Goal: Task Accomplishment & Management: Use online tool/utility

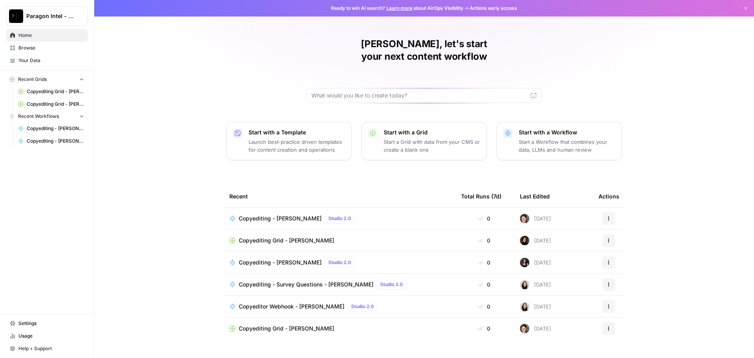
click at [34, 46] on span "Browse" at bounding box center [51, 47] width 66 height 7
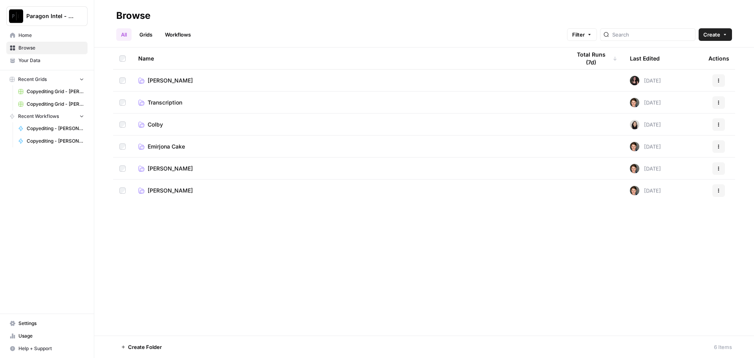
click at [185, 169] on span "[PERSON_NAME]" at bounding box center [170, 169] width 45 height 8
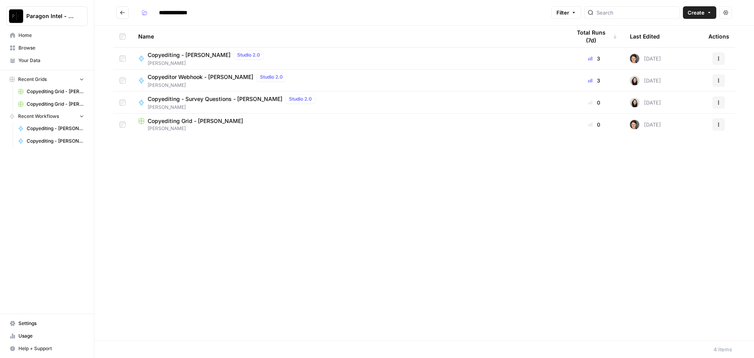
click at [174, 62] on span "[PERSON_NAME]" at bounding box center [207, 63] width 119 height 7
click at [174, 62] on div "**********" at bounding box center [424, 179] width 660 height 358
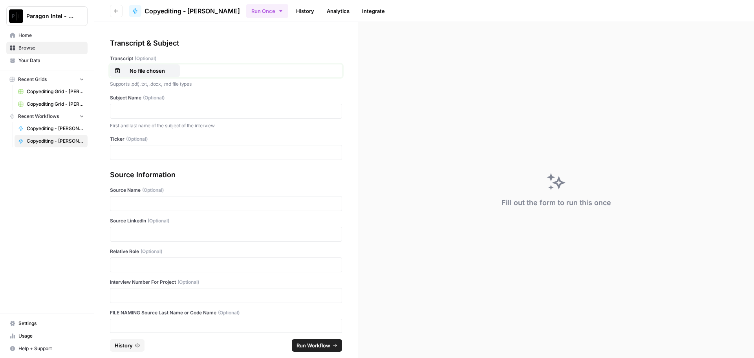
click at [168, 72] on p "No file chosen" at bounding box center [147, 71] width 50 height 8
click at [152, 113] on p at bounding box center [226, 111] width 222 height 8
click at [141, 233] on p at bounding box center [226, 234] width 222 height 8
click at [136, 236] on p at bounding box center [226, 234] width 222 height 8
click at [132, 267] on p at bounding box center [226, 265] width 222 height 8
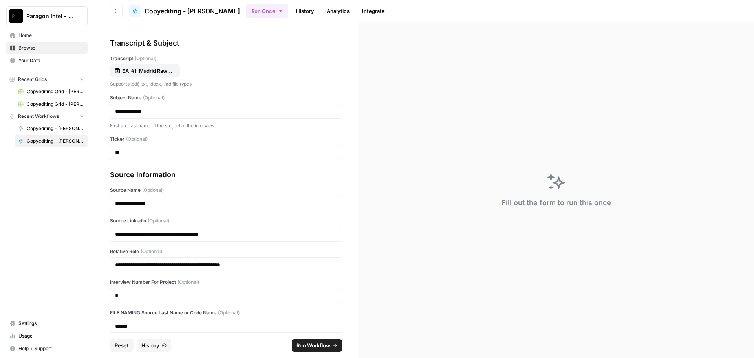
click at [321, 343] on span "Run Workflow" at bounding box center [314, 345] width 34 height 8
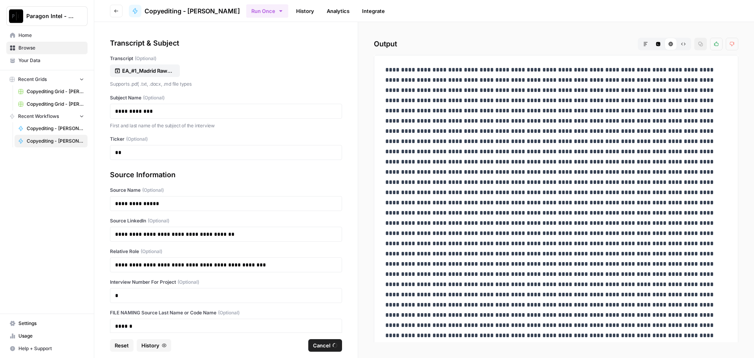
click at [40, 45] on span "Browse" at bounding box center [51, 47] width 66 height 7
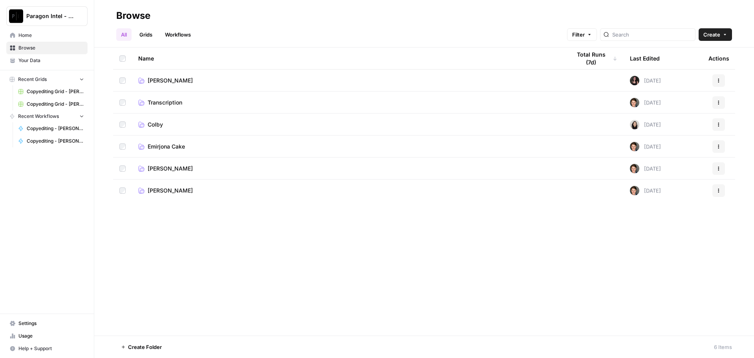
click at [174, 160] on td "[PERSON_NAME]" at bounding box center [348, 169] width 433 height 22
click at [174, 165] on span "[PERSON_NAME]" at bounding box center [170, 169] width 45 height 8
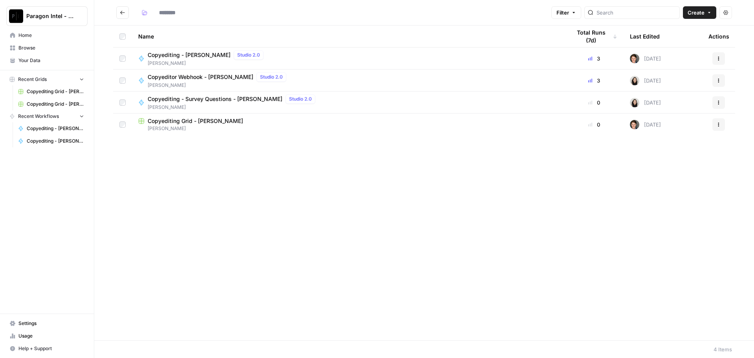
type input "**********"
click at [164, 62] on span "[PERSON_NAME]" at bounding box center [207, 63] width 119 height 7
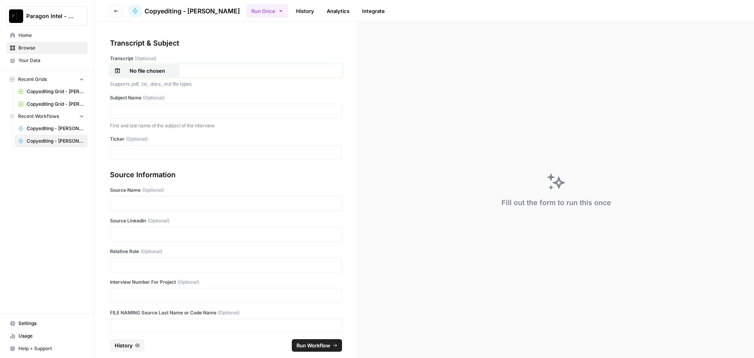
click at [158, 71] on p "No file chosen" at bounding box center [147, 71] width 50 height 8
click at [148, 114] on p at bounding box center [226, 111] width 222 height 8
drag, startPoint x: 164, startPoint y: 229, endPoint x: 165, endPoint y: 233, distance: 4.1
click at [164, 229] on div at bounding box center [226, 234] width 232 height 15
click at [166, 236] on p at bounding box center [226, 234] width 222 height 8
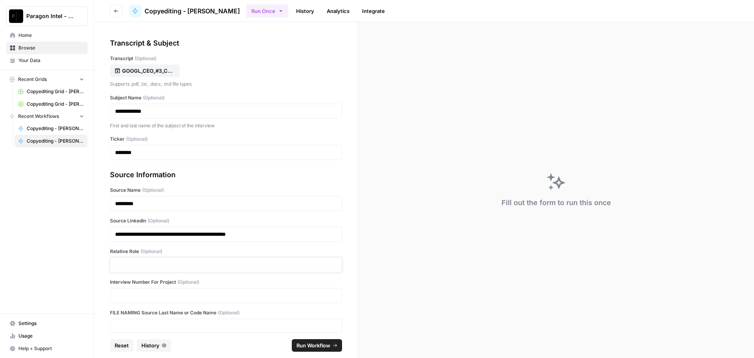
click at [139, 262] on p at bounding box center [226, 265] width 222 height 8
click at [141, 298] on p at bounding box center [226, 295] width 222 height 8
click at [151, 329] on p at bounding box center [226, 326] width 222 height 8
click at [156, 266] on p at bounding box center [226, 265] width 222 height 8
click at [323, 347] on span "Run Workflow" at bounding box center [314, 345] width 34 height 8
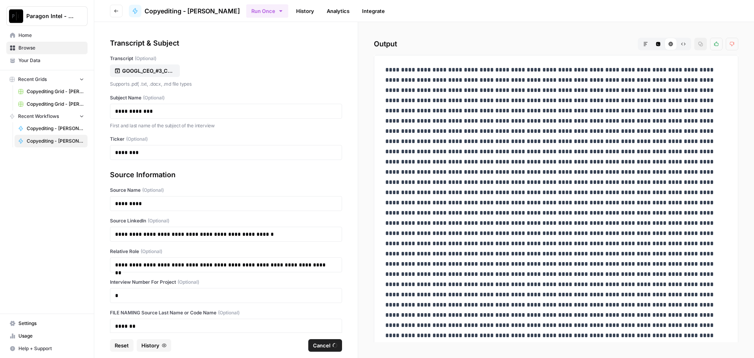
click at [34, 48] on span "Browse" at bounding box center [51, 47] width 66 height 7
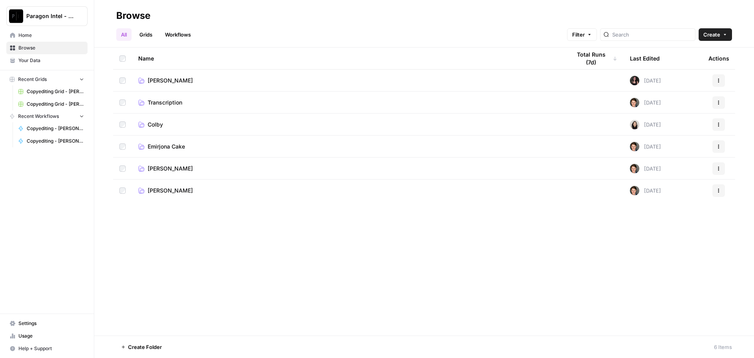
click at [169, 167] on span "[PERSON_NAME]" at bounding box center [170, 169] width 45 height 8
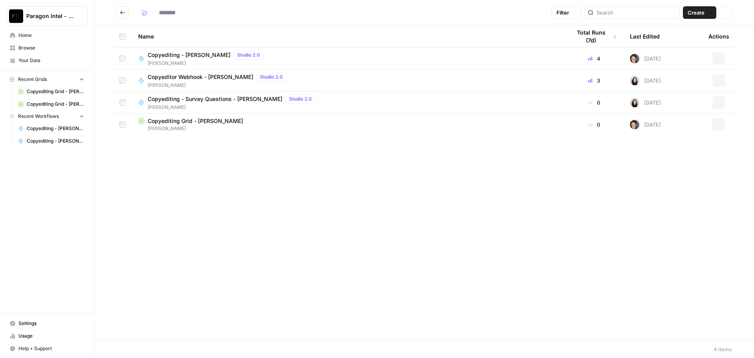
type input "**********"
click at [163, 58] on span "Copyediting - [PERSON_NAME]" at bounding box center [189, 55] width 83 height 8
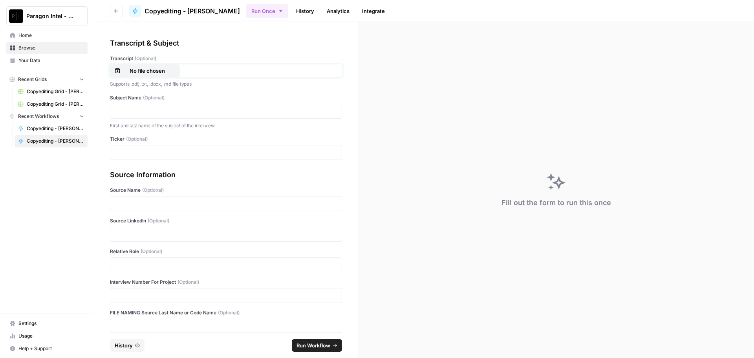
click at [149, 73] on p "No file chosen" at bounding box center [147, 71] width 50 height 8
click at [128, 113] on p at bounding box center [226, 111] width 222 height 8
click at [175, 266] on p at bounding box center [226, 265] width 222 height 8
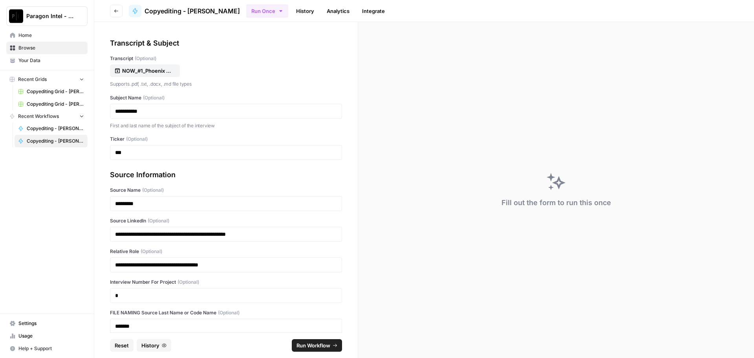
click at [332, 346] on button "Run Workflow" at bounding box center [317, 345] width 50 height 13
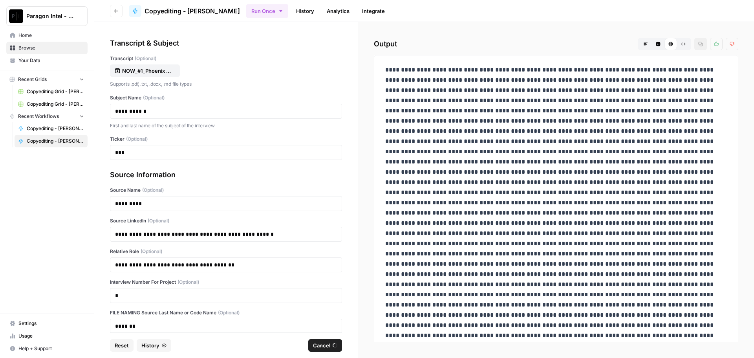
click at [53, 46] on span "Browse" at bounding box center [51, 47] width 66 height 7
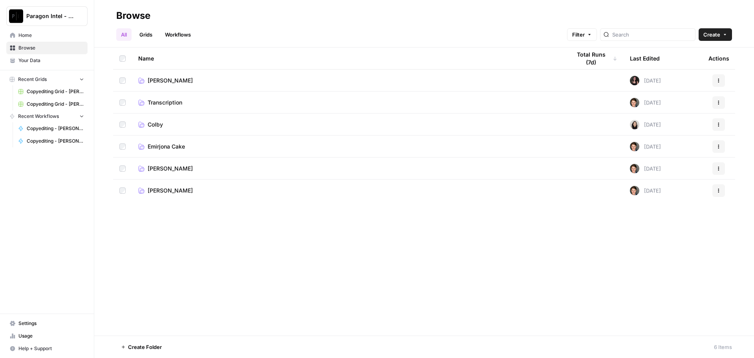
click at [179, 167] on span "[PERSON_NAME]" at bounding box center [170, 169] width 45 height 8
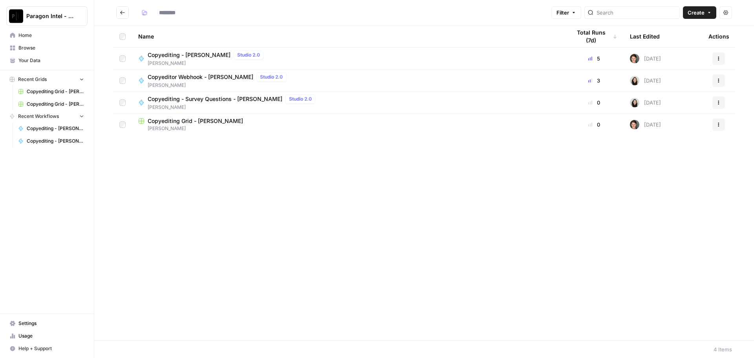
type input "**********"
click at [171, 53] on span "Copyediting - [PERSON_NAME]" at bounding box center [189, 55] width 83 height 8
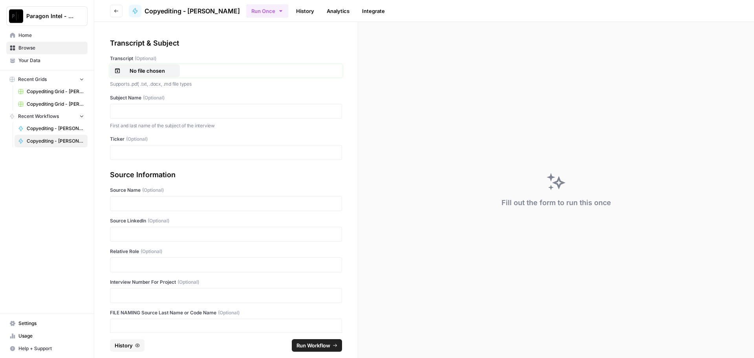
click at [155, 73] on p "No file chosen" at bounding box center [147, 71] width 50 height 8
click at [143, 109] on p at bounding box center [226, 111] width 222 height 8
click at [123, 240] on div at bounding box center [226, 234] width 232 height 15
click at [122, 233] on p at bounding box center [226, 234] width 222 height 8
click at [119, 264] on p at bounding box center [226, 265] width 222 height 8
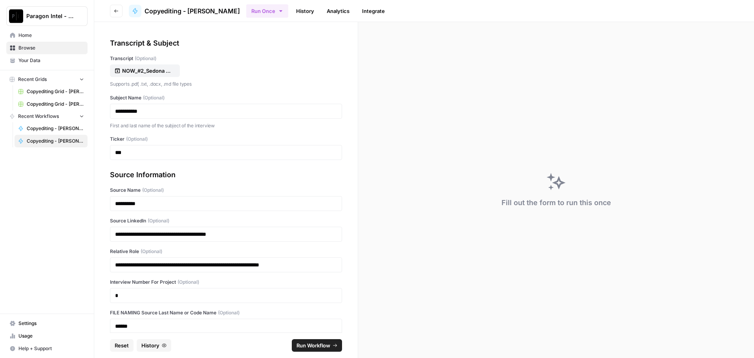
click at [303, 348] on span "Run Workflow" at bounding box center [314, 345] width 34 height 8
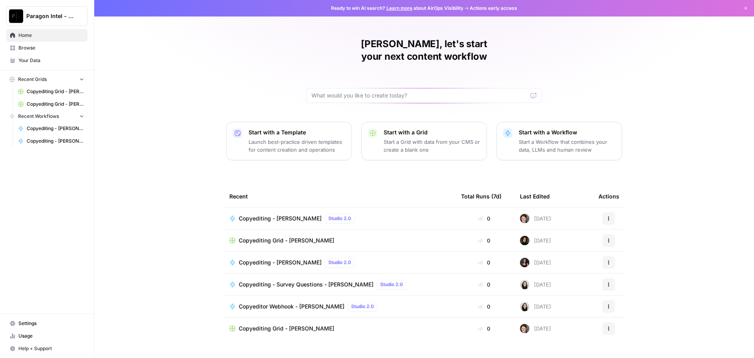
click at [41, 51] on span "Browse" at bounding box center [51, 47] width 66 height 7
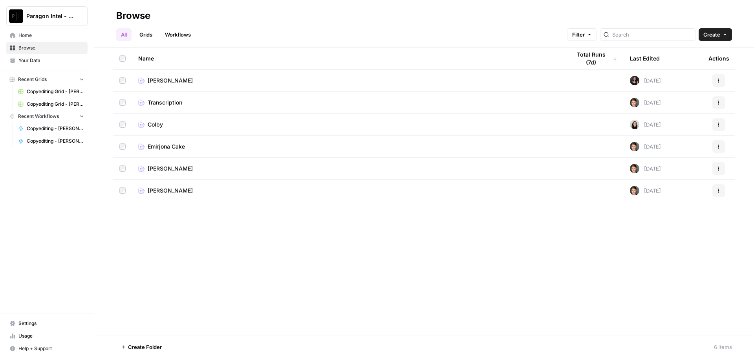
click at [176, 173] on td "[PERSON_NAME]" at bounding box center [348, 169] width 433 height 22
click at [176, 169] on span "[PERSON_NAME]" at bounding box center [170, 169] width 45 height 8
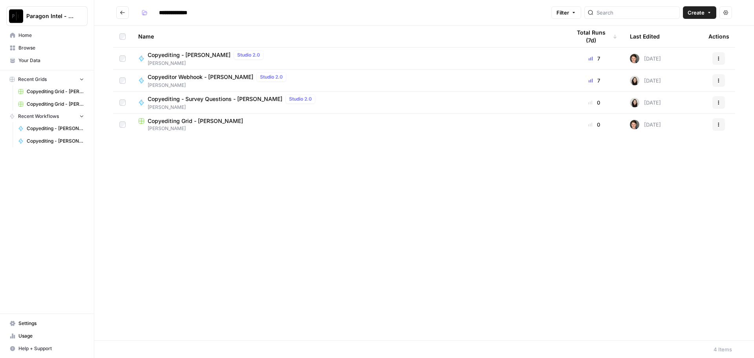
click at [194, 127] on span "[PERSON_NAME]" at bounding box center [348, 128] width 420 height 7
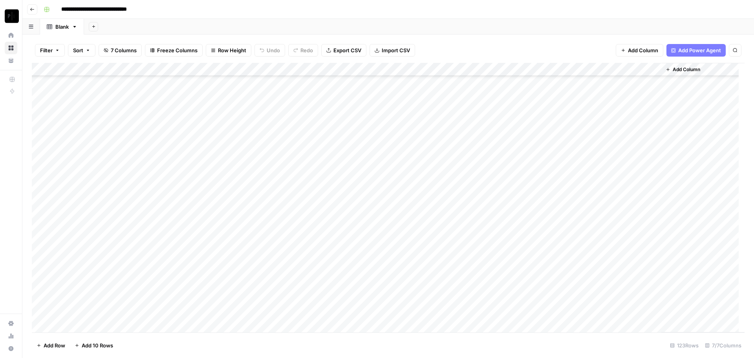
scroll to position [1399, 0]
click at [581, 272] on div "Add Column" at bounding box center [388, 197] width 713 height 269
click at [583, 285] on div "Add Column" at bounding box center [388, 197] width 713 height 269
click at [584, 299] on div "Add Column" at bounding box center [388, 197] width 713 height 269
click at [582, 310] on div "Add Column" at bounding box center [388, 197] width 713 height 269
